Goal: Task Accomplishment & Management: Use online tool/utility

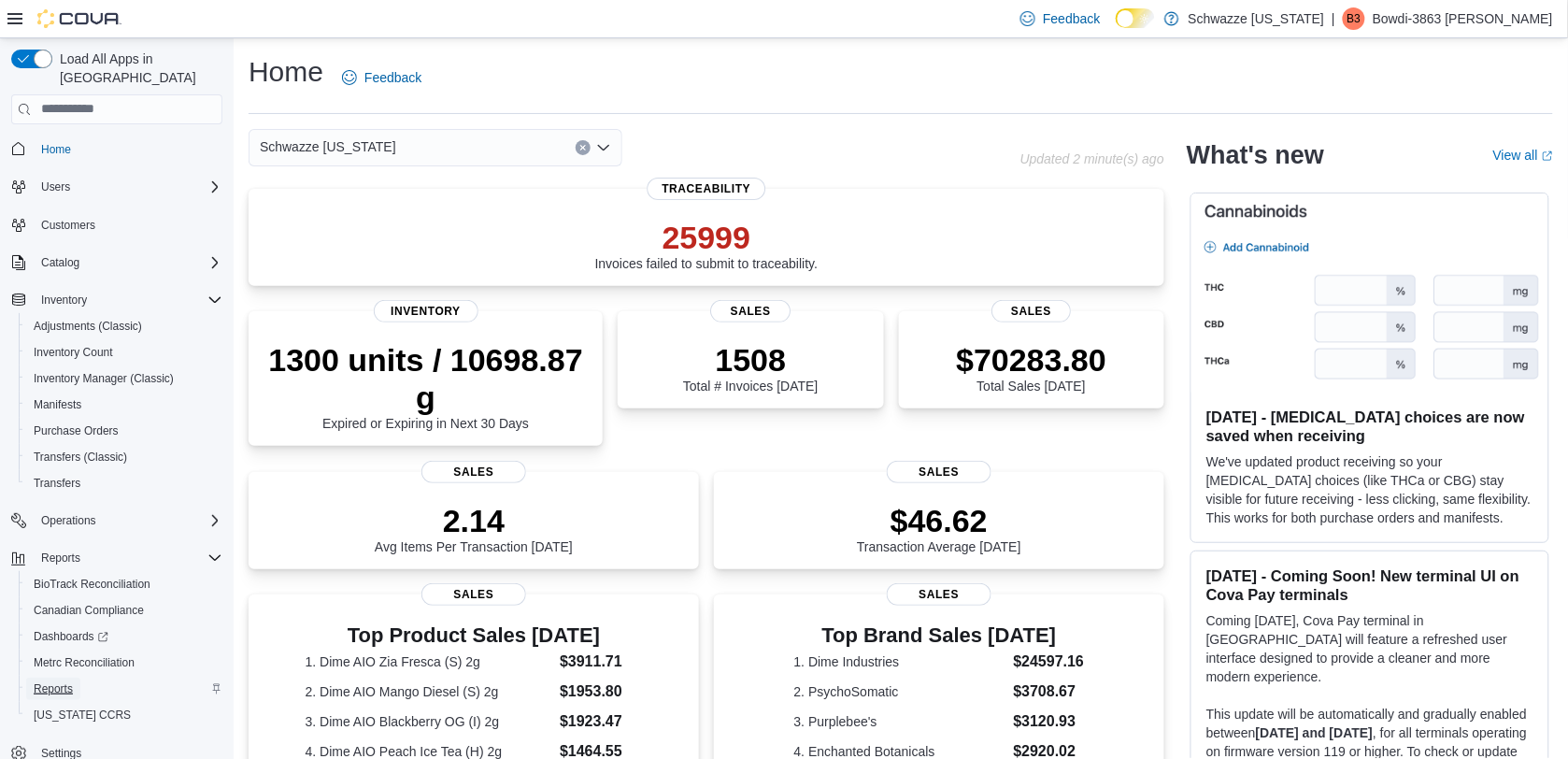
click at [75, 678] on link "Reports" at bounding box center [52, 689] width 54 height 23
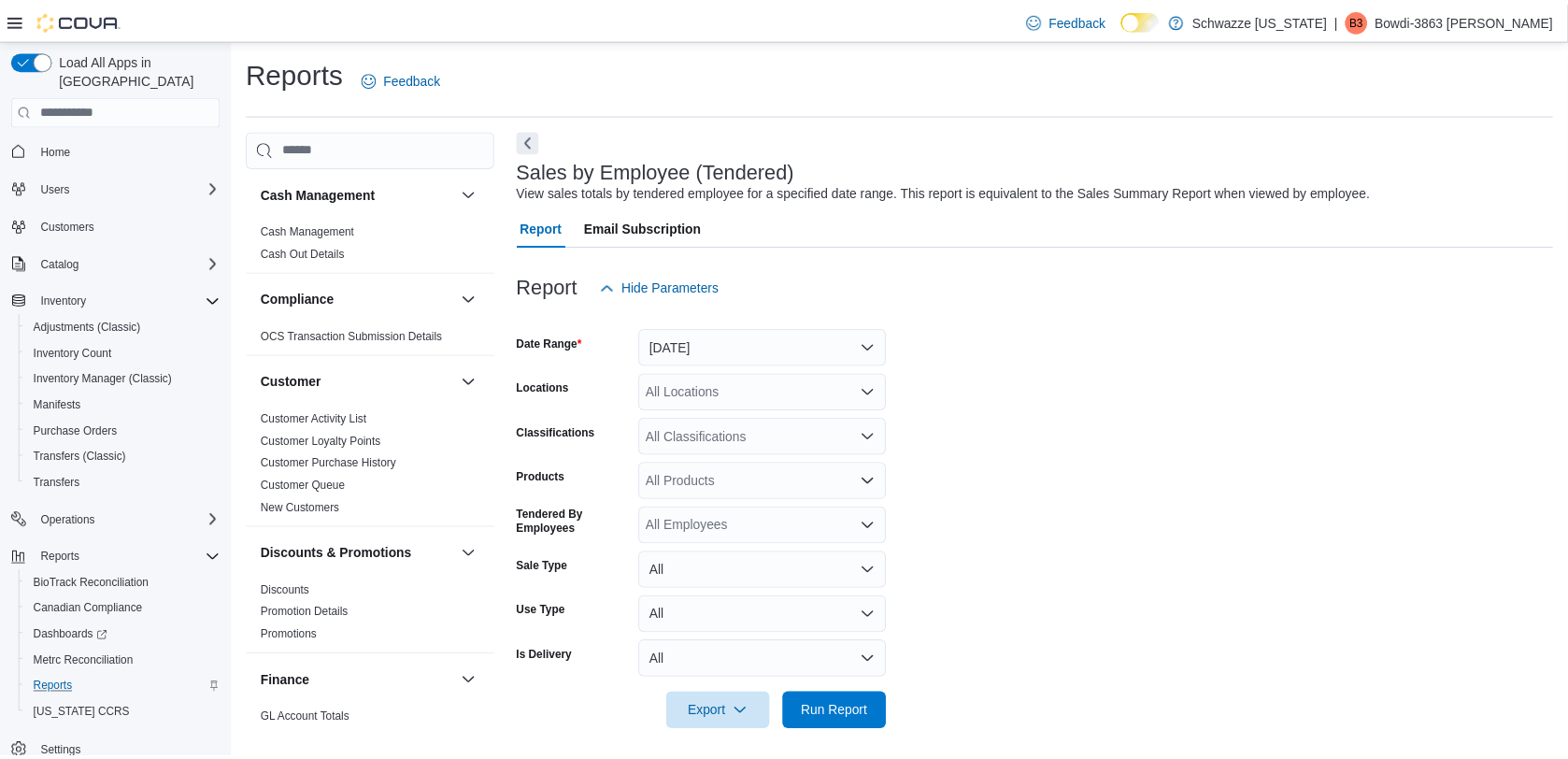
scroll to position [9, 0]
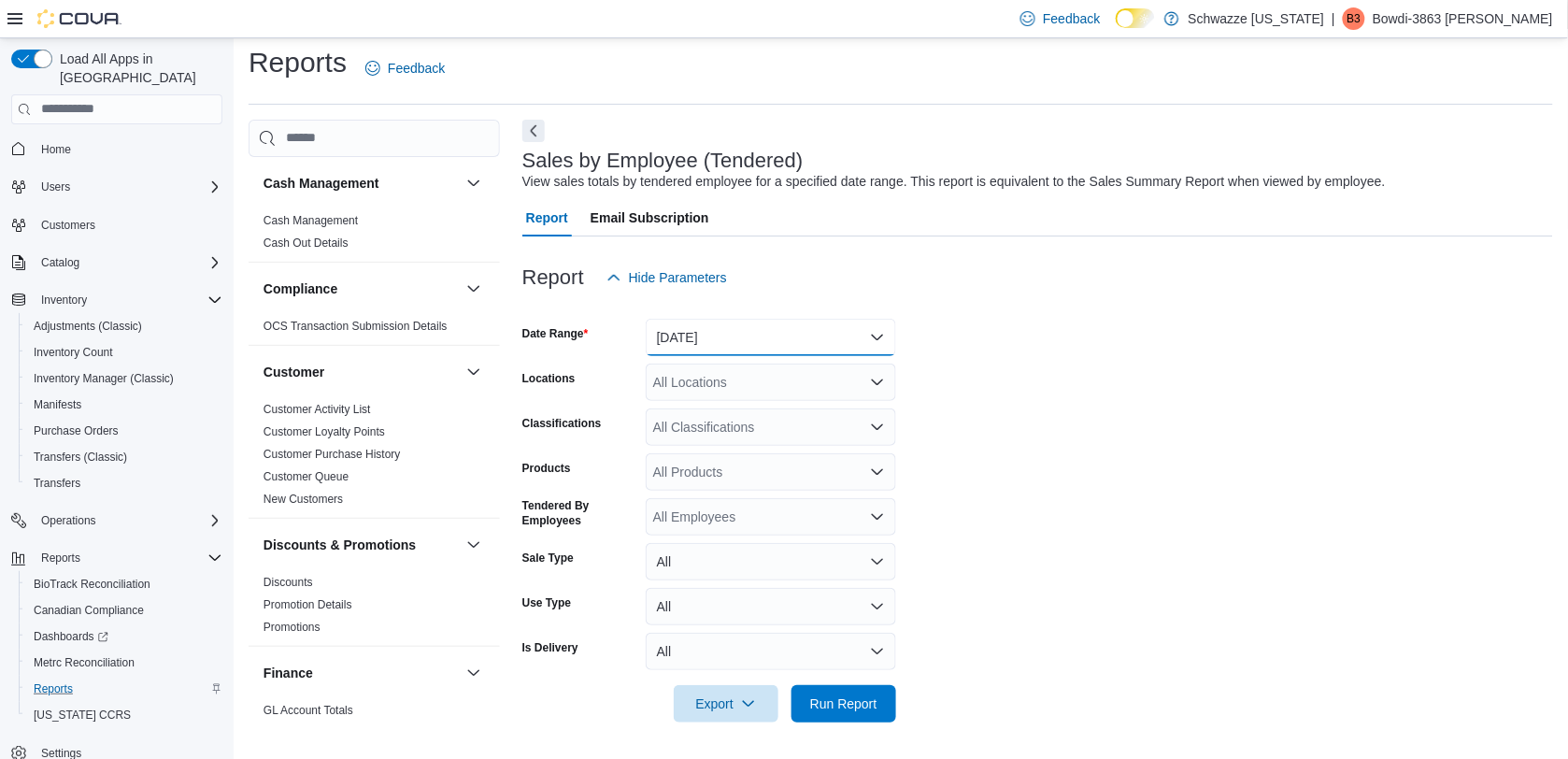
click at [863, 347] on button "[DATE]" at bounding box center [771, 338] width 250 height 38
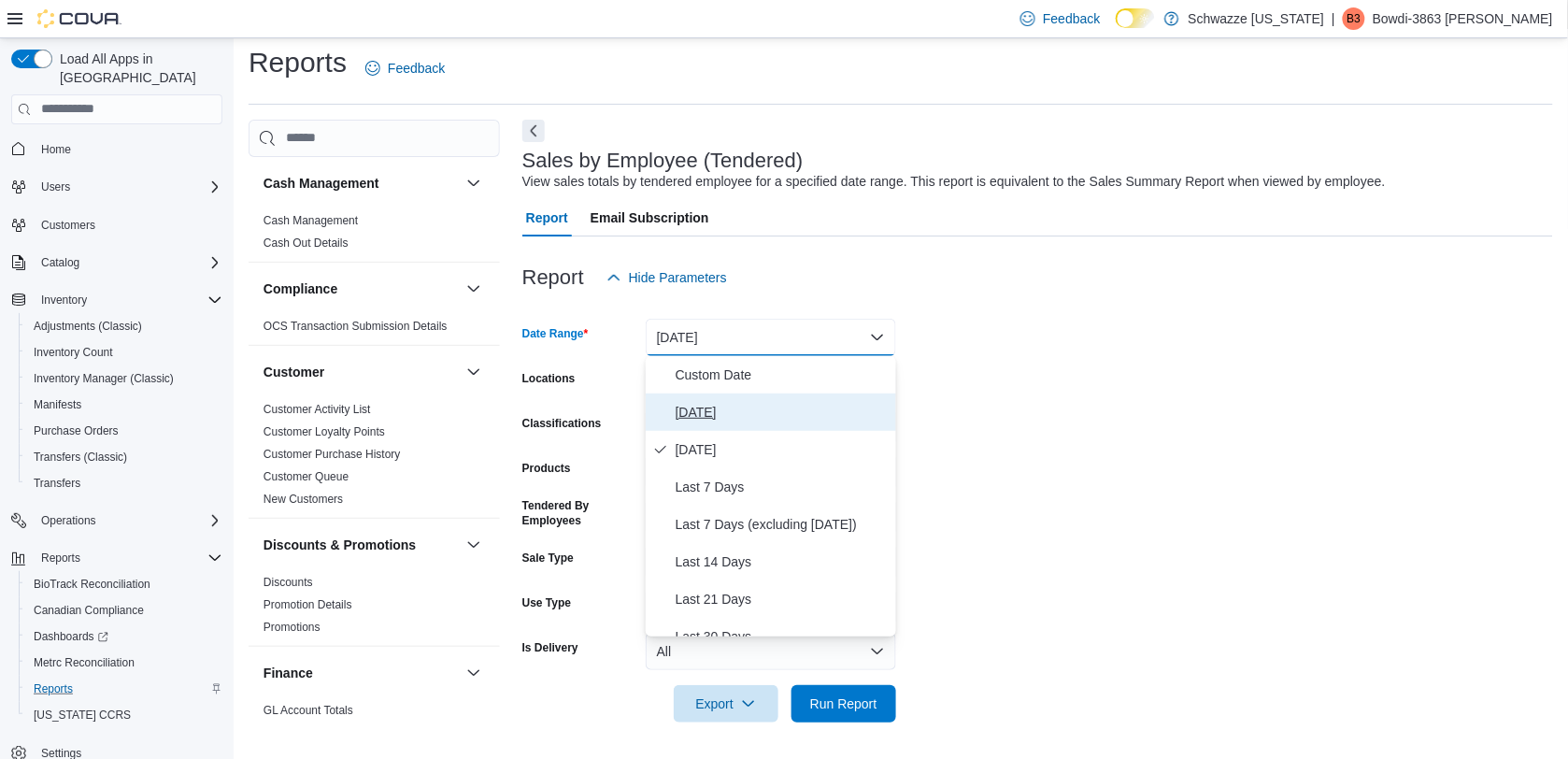
click at [818, 403] on span "[DATE]" at bounding box center [783, 412] width 213 height 23
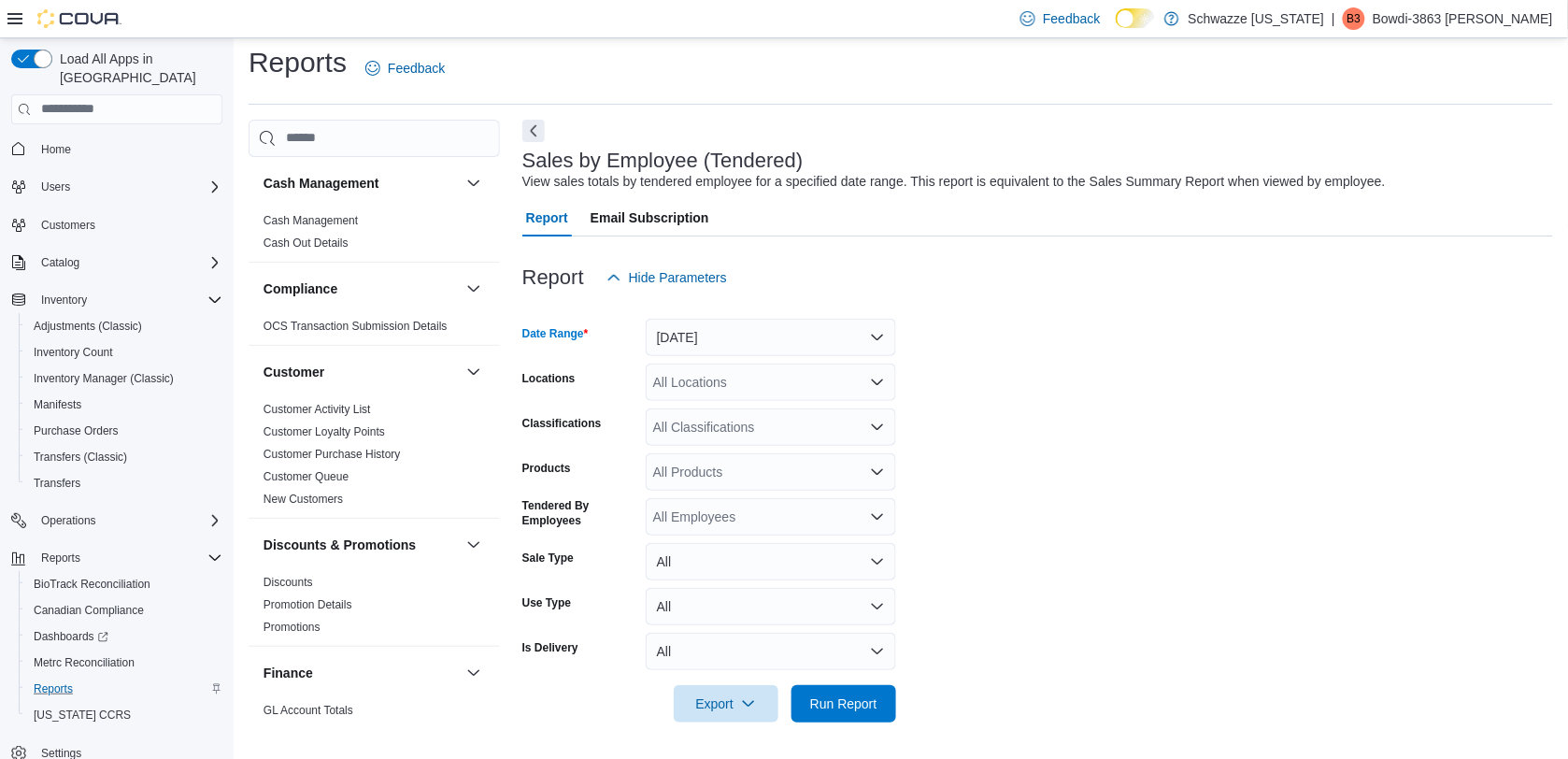
click at [808, 379] on div "All Locations" at bounding box center [771, 382] width 250 height 38
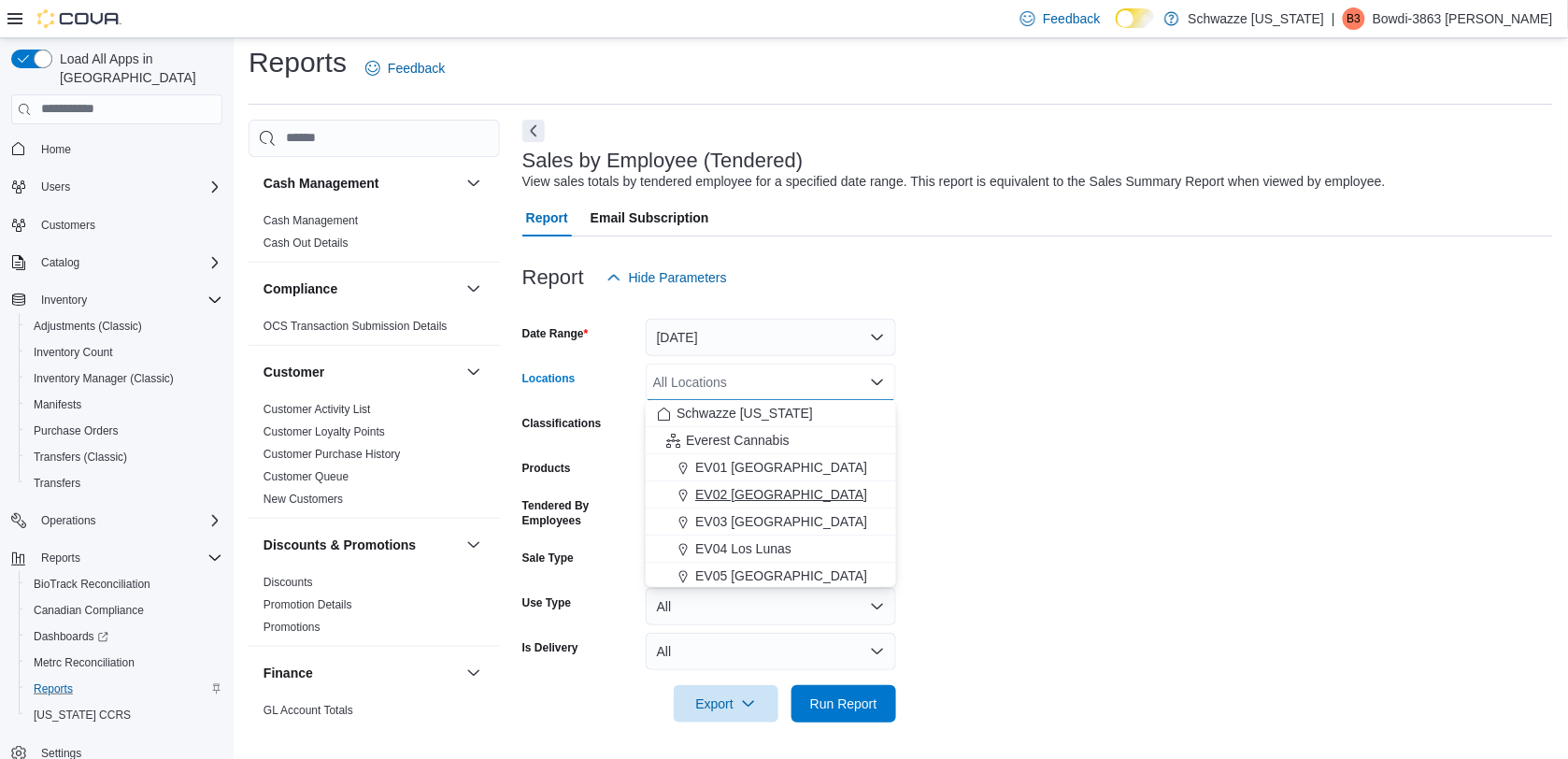
click at [782, 501] on span "EV02 [GEOGRAPHIC_DATA]" at bounding box center [782, 494] width 172 height 19
click at [1044, 680] on div at bounding box center [1037, 677] width 1031 height 15
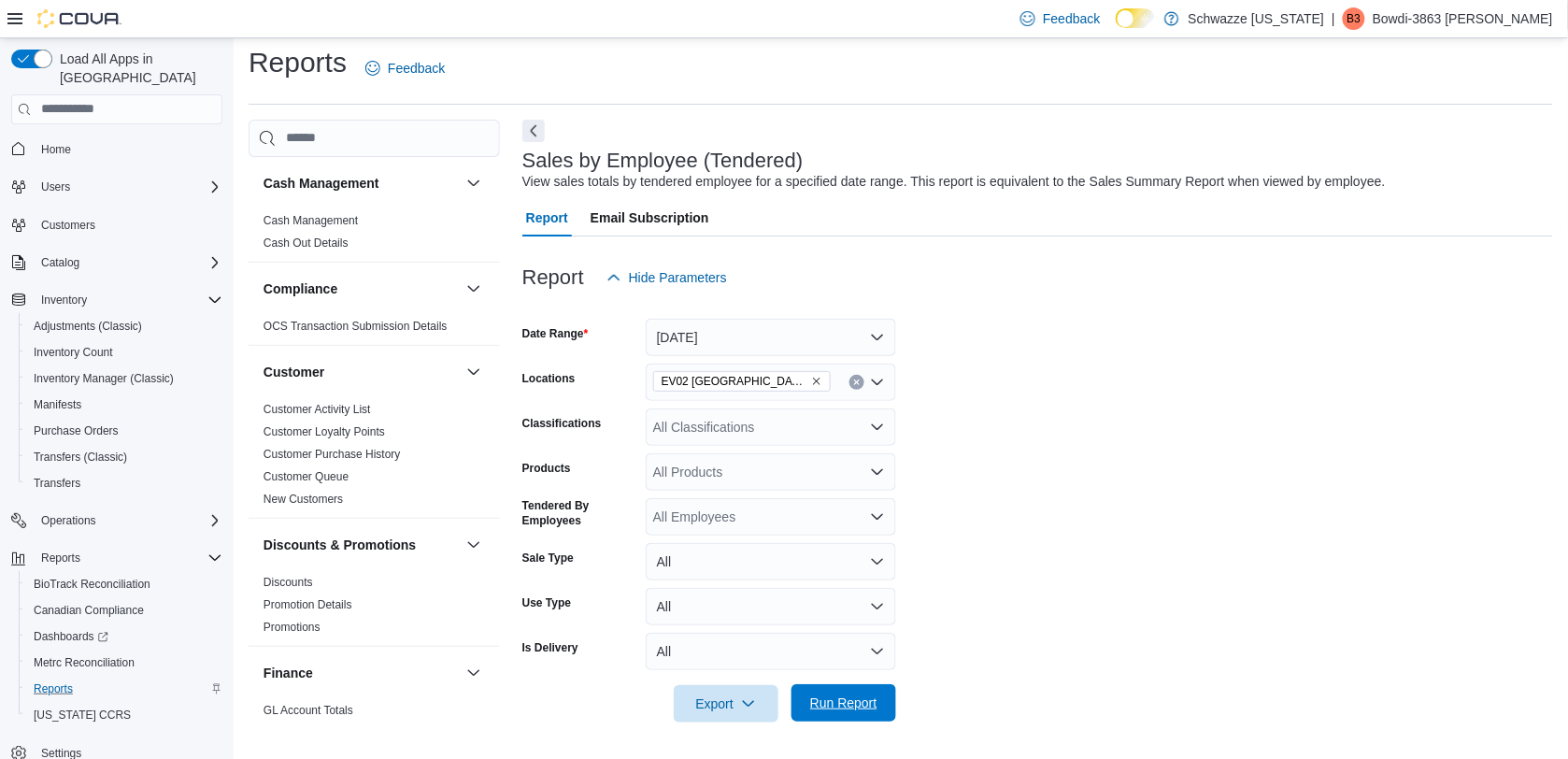
click at [830, 701] on span "Run Report" at bounding box center [844, 703] width 67 height 19
click at [890, 328] on button "[DATE]" at bounding box center [771, 338] width 250 height 38
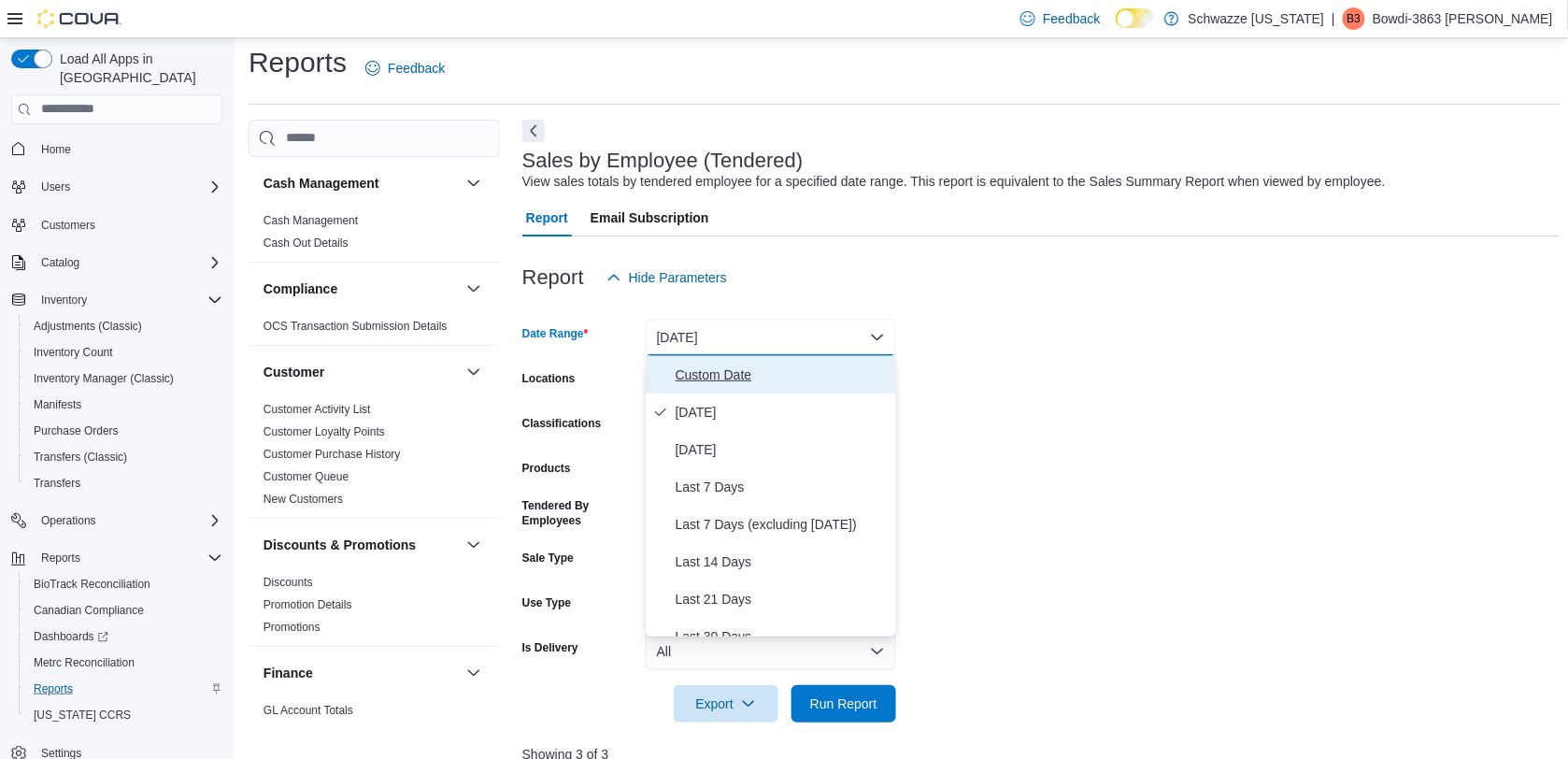
click at [824, 358] on button "Custom Date" at bounding box center [771, 375] width 250 height 38
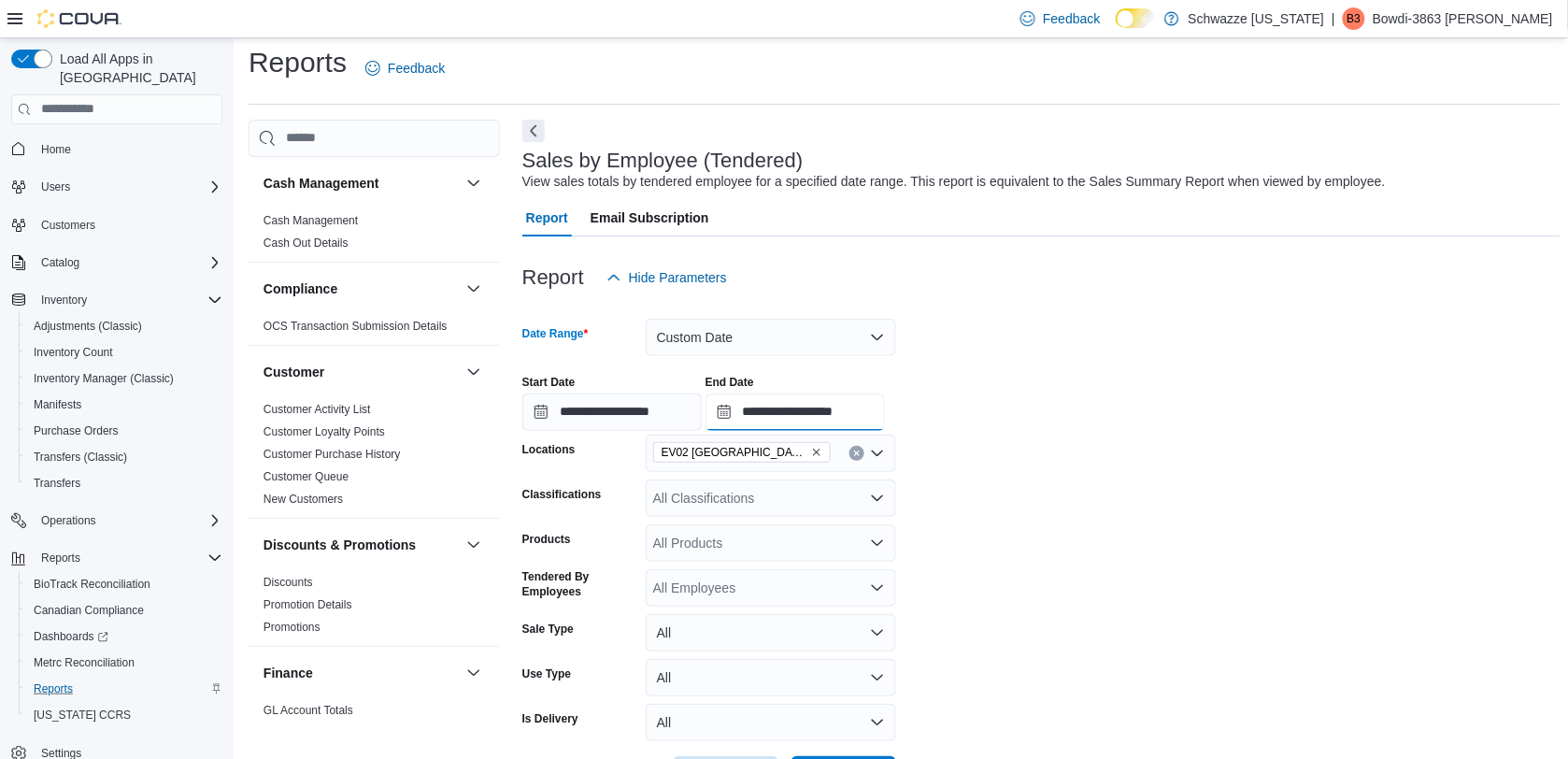
click at [876, 403] on input "**********" at bounding box center [795, 412] width 180 height 38
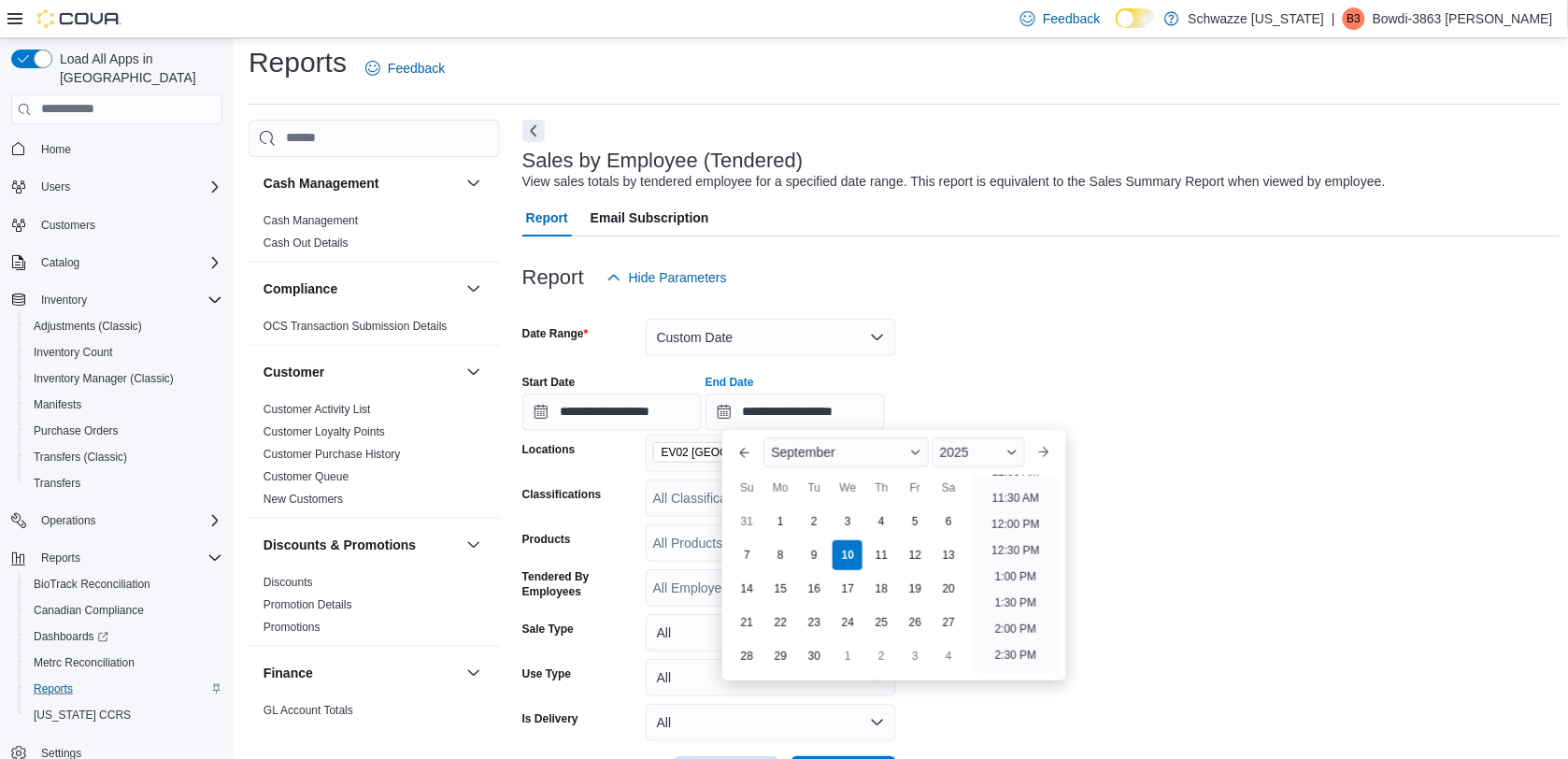
scroll to position [620, 0]
click at [1037, 506] on li "12:00 PM" at bounding box center [1015, 498] width 62 height 23
type input "**********"
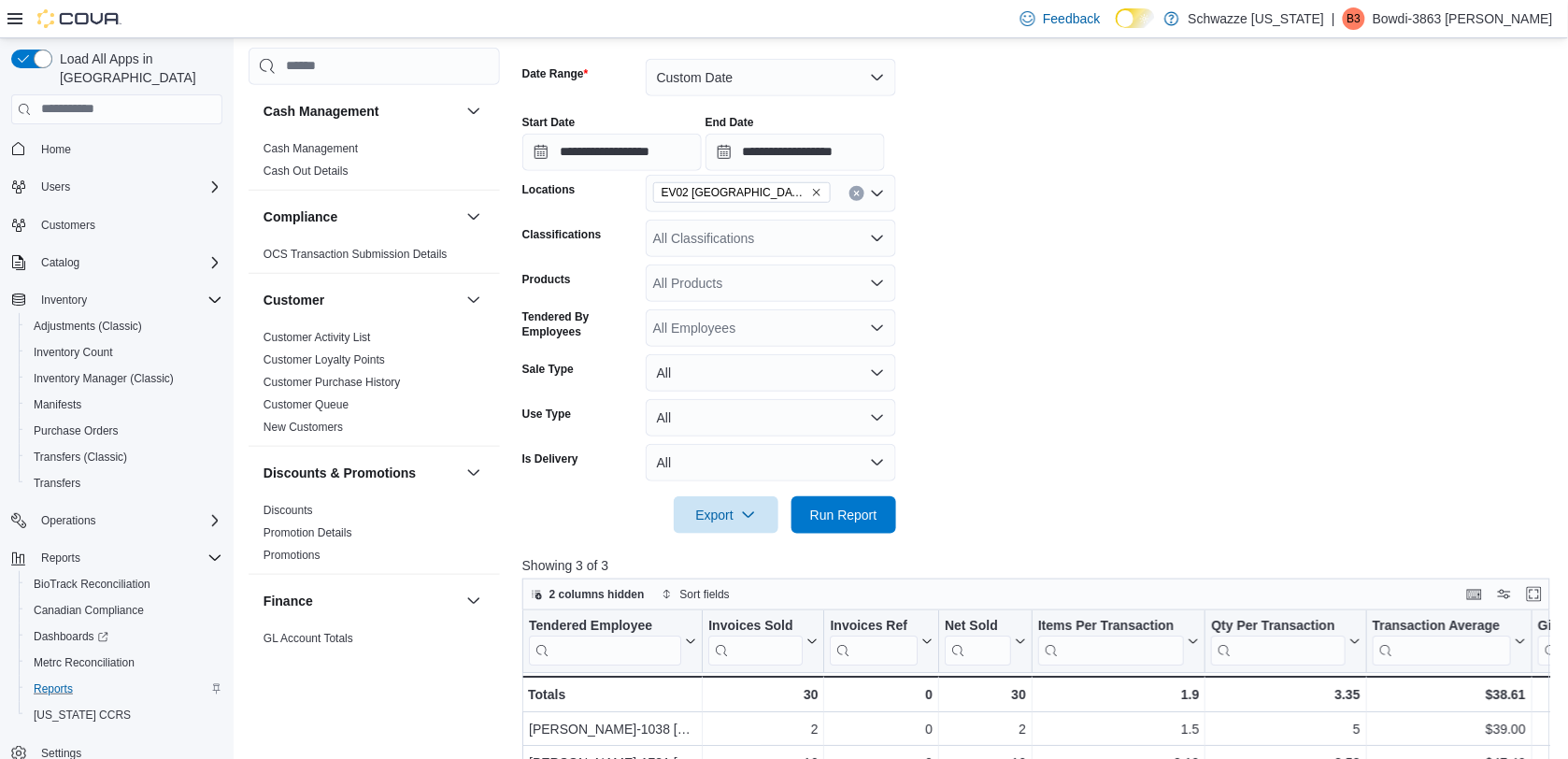
scroll to position [282, 0]
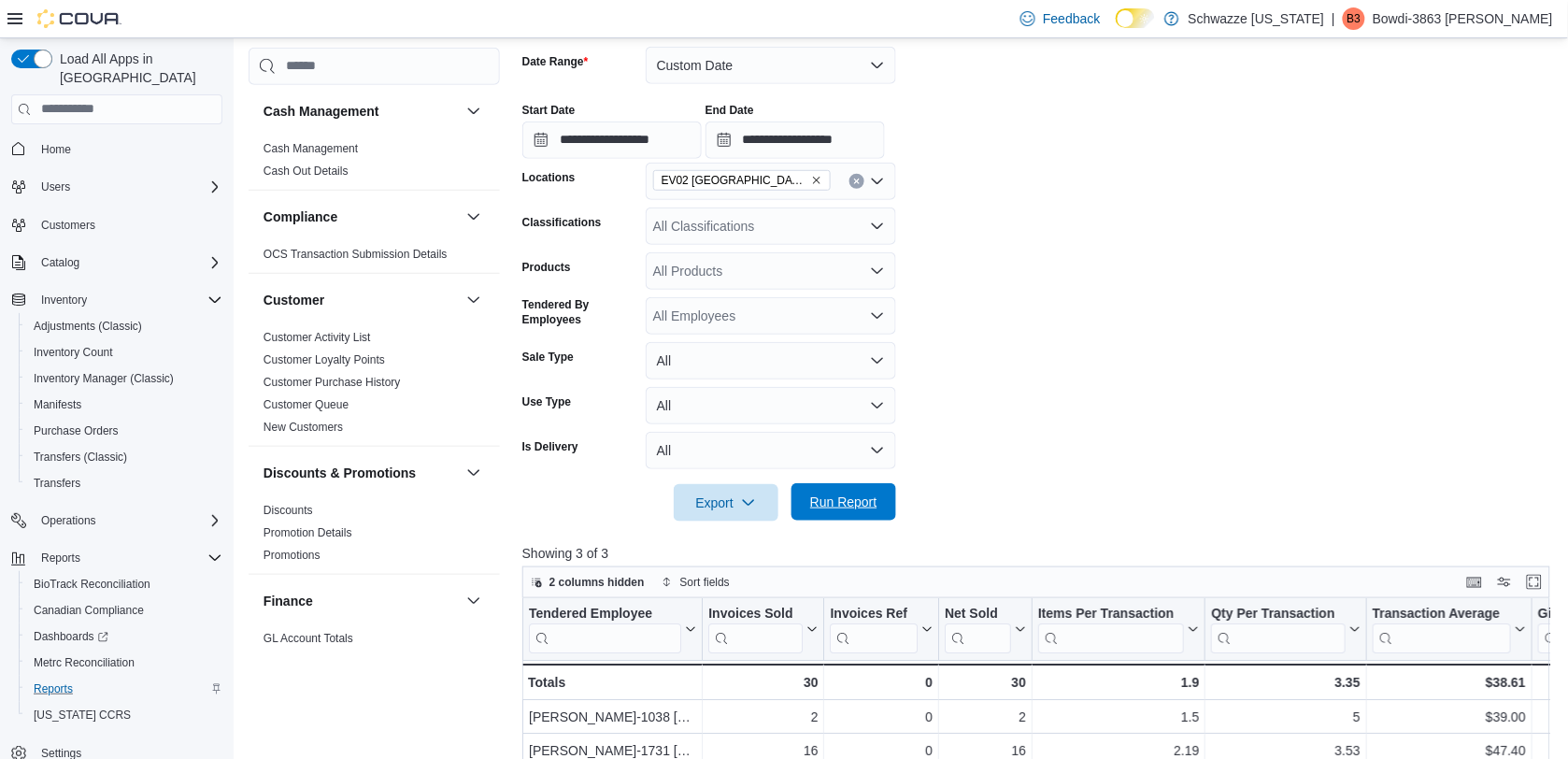
click at [870, 502] on span "Run Report" at bounding box center [844, 501] width 67 height 19
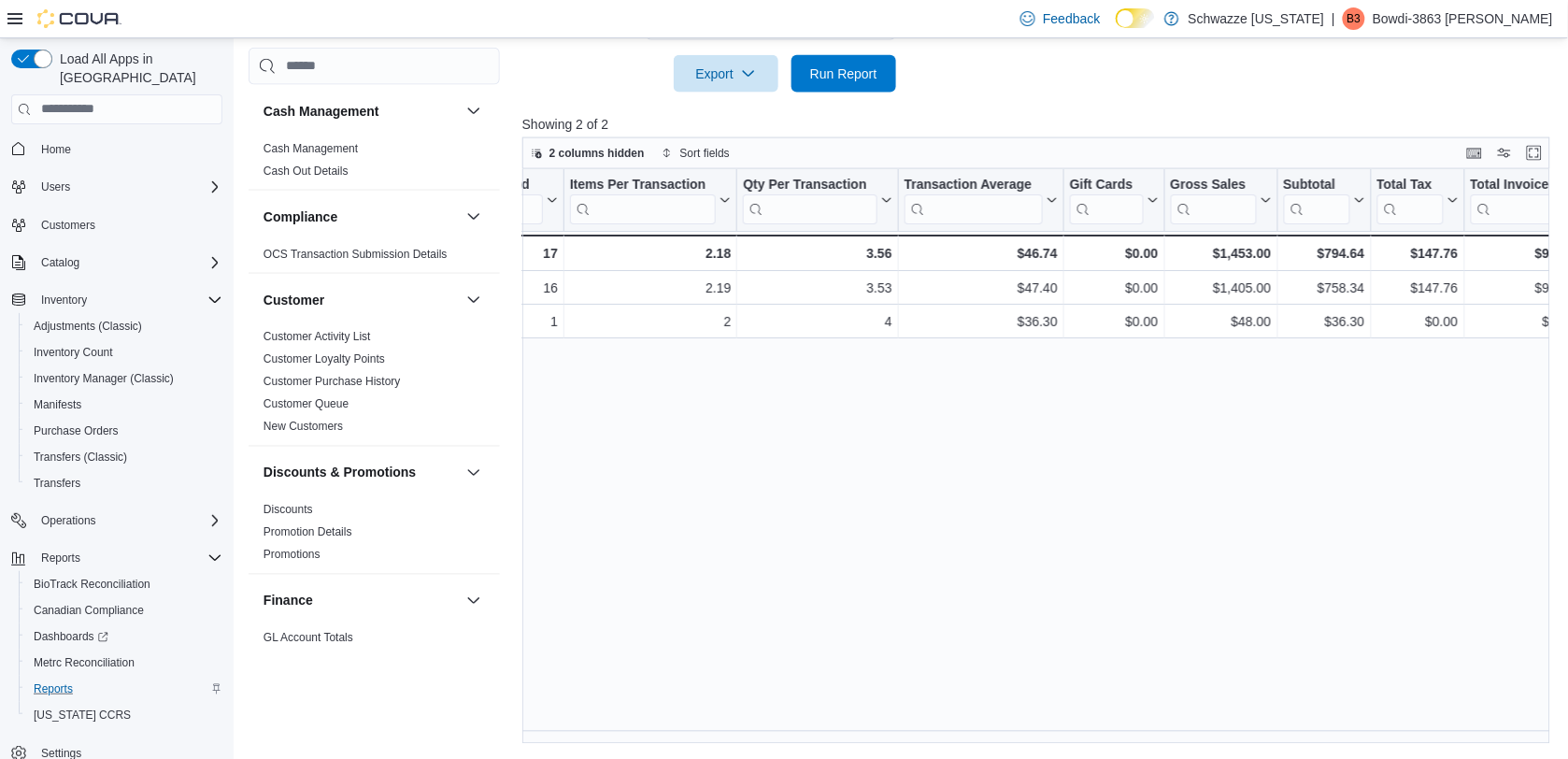
scroll to position [46, 0]
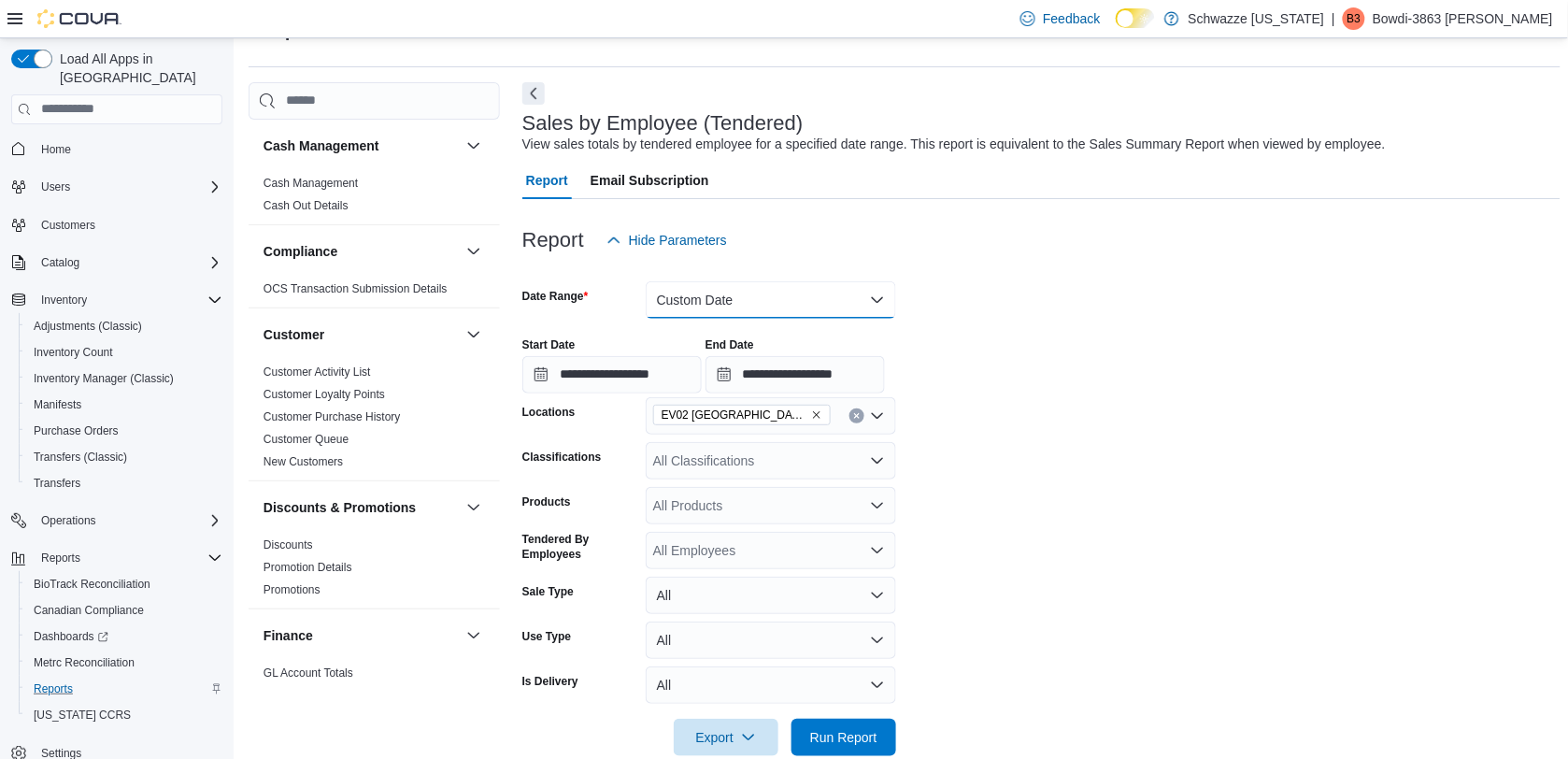
click at [870, 303] on button "Custom Date" at bounding box center [771, 300] width 250 height 38
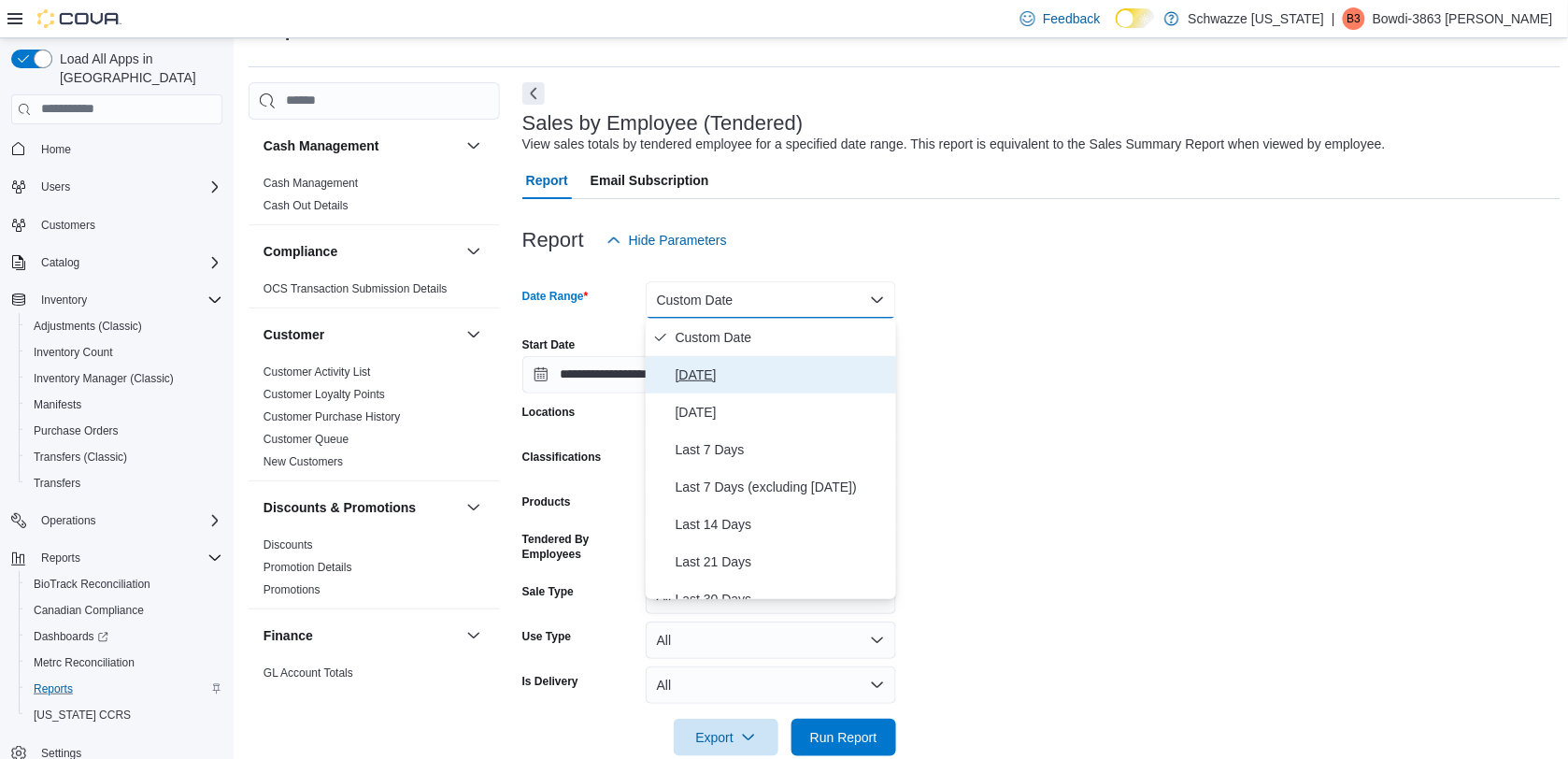
click at [750, 388] on button "[DATE]" at bounding box center [771, 375] width 250 height 38
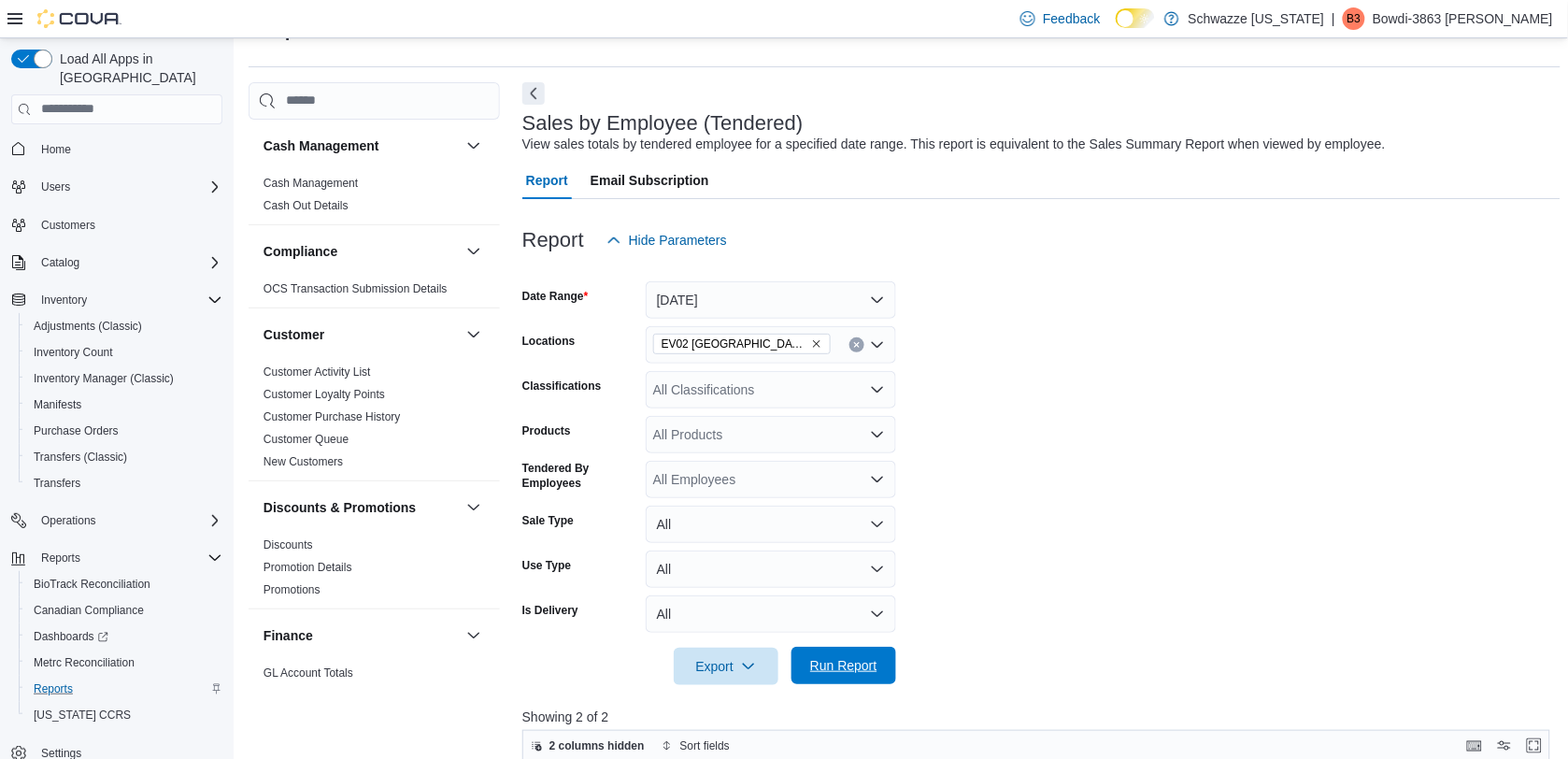
click at [835, 656] on span "Run Report" at bounding box center [844, 665] width 67 height 19
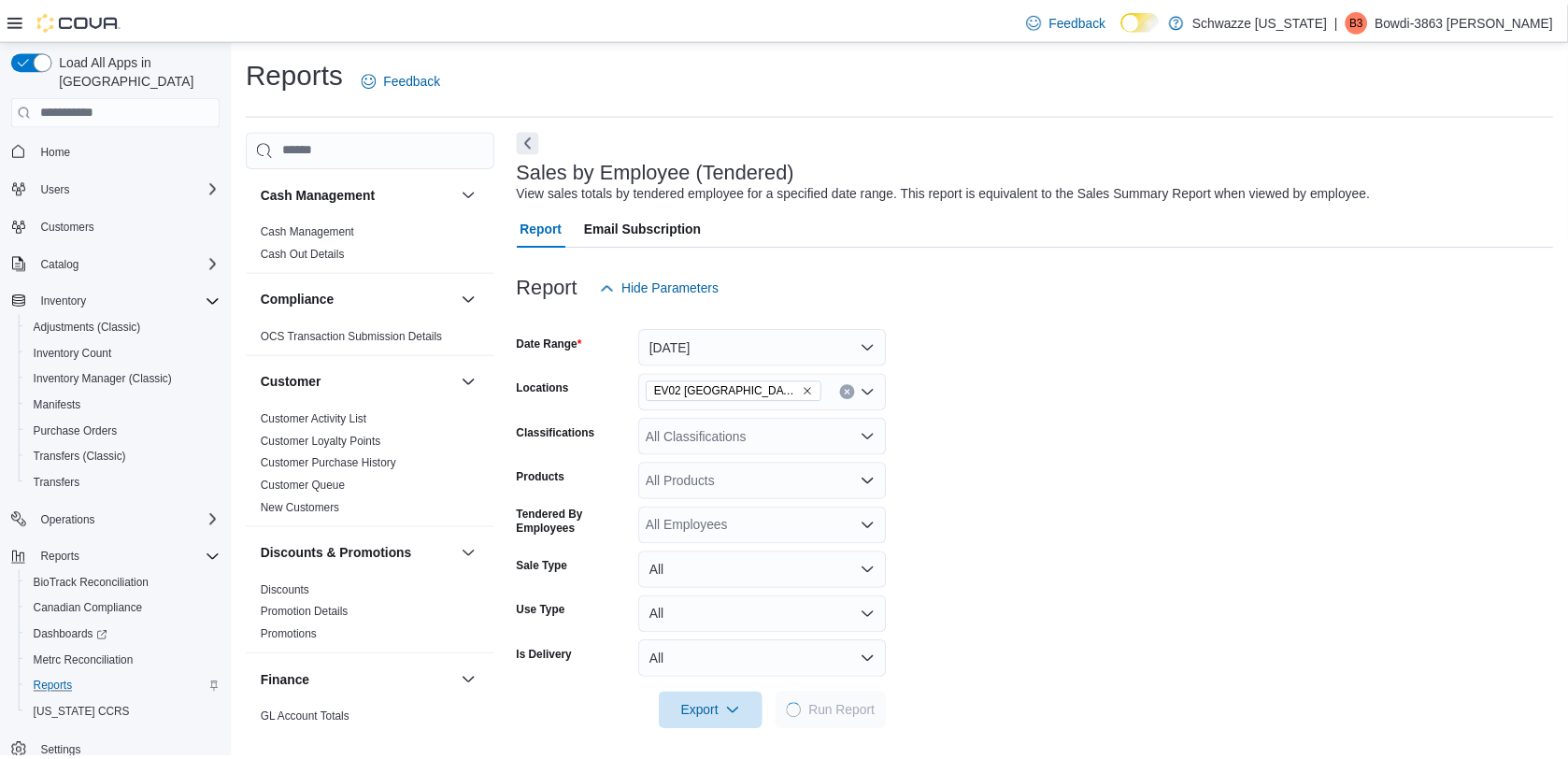
scroll to position [9, 0]
